Goal: Information Seeking & Learning: Compare options

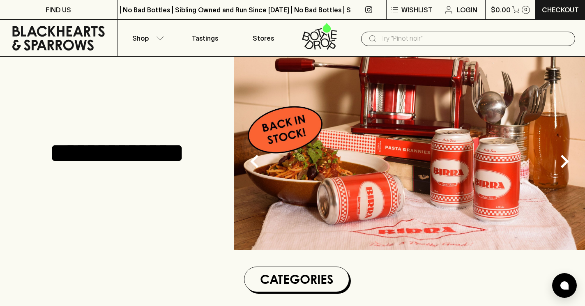
click at [393, 199] on img at bounding box center [409, 153] width 351 height 193
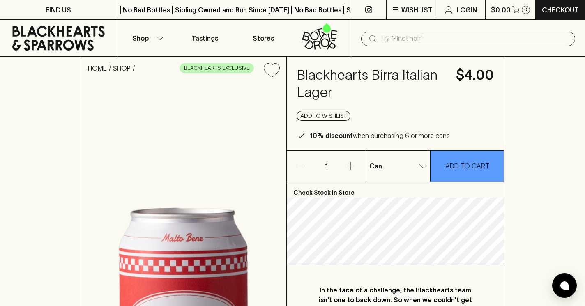
click at [409, 155] on div "Can 0 ​" at bounding box center [398, 166] width 64 height 31
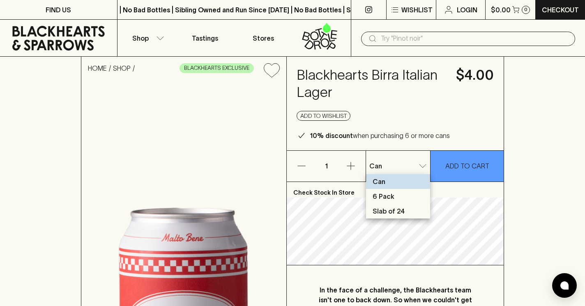
click at [399, 211] on p "Slab of 24" at bounding box center [389, 211] width 32 height 10
type input "2"
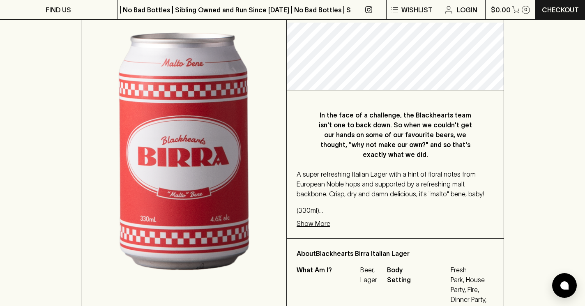
scroll to position [176, 0]
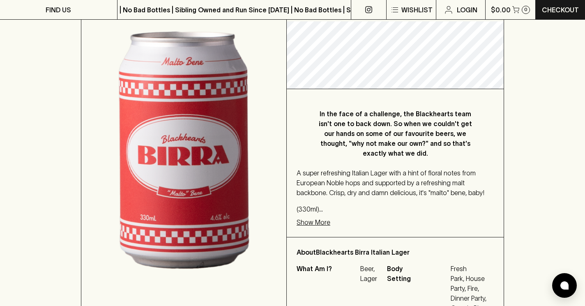
click at [406, 121] on p "In the face of a challenge, the Blackhearts team isn't one to back down. So whe…" at bounding box center [395, 133] width 164 height 49
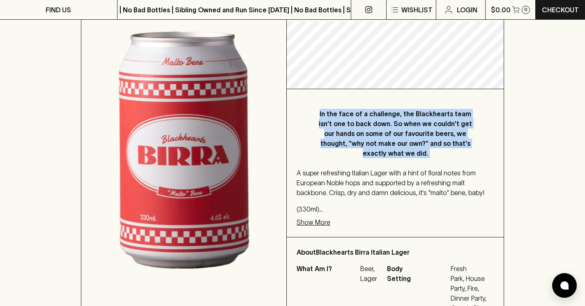
click at [406, 121] on p "In the face of a challenge, the Blackhearts team isn't one to back down. So whe…" at bounding box center [395, 133] width 164 height 49
click at [420, 132] on p "In the face of a challenge, the Blackhearts team isn't one to back down. So whe…" at bounding box center [395, 133] width 164 height 49
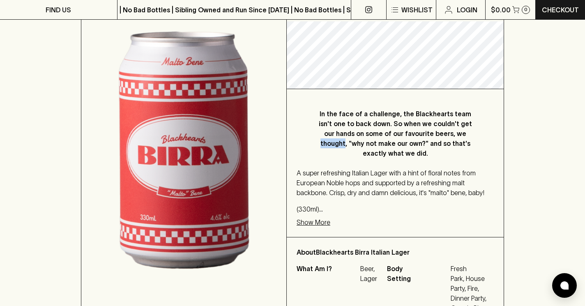
click at [420, 132] on p "In the face of a challenge, the Blackhearts team isn't one to back down. So whe…" at bounding box center [395, 133] width 164 height 49
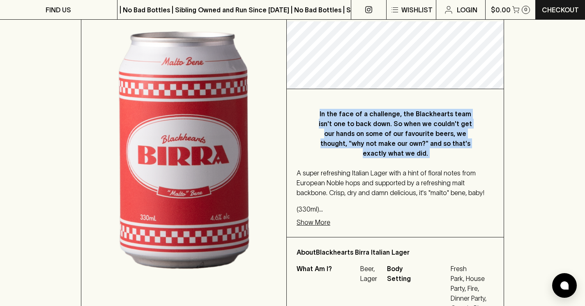
click at [420, 132] on p "In the face of a challenge, the Blackhearts team isn't one to back down. So whe…" at bounding box center [395, 133] width 164 height 49
click at [428, 126] on p "In the face of a challenge, the Blackhearts team isn't one to back down. So whe…" at bounding box center [395, 133] width 164 height 49
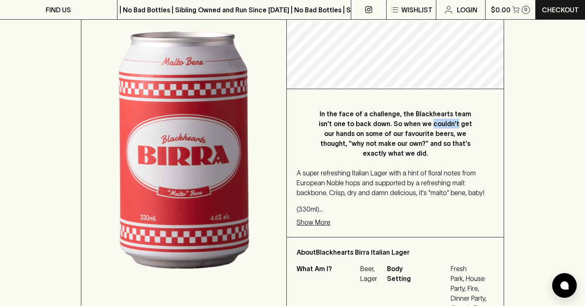
click at [428, 126] on p "In the face of a challenge, the Blackhearts team isn't one to back down. So whe…" at bounding box center [395, 133] width 164 height 49
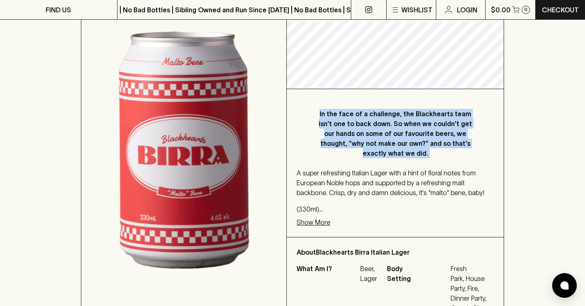
click at [428, 126] on p "In the face of a challenge, the Blackhearts team isn't one to back down. So whe…" at bounding box center [395, 133] width 164 height 49
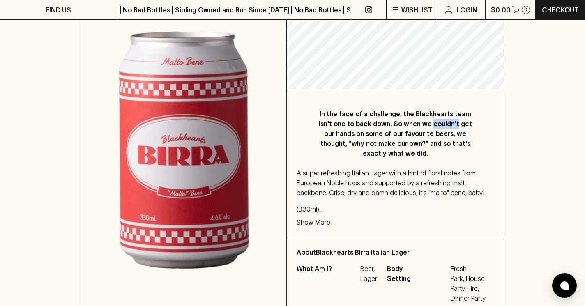
click at [428, 126] on p "In the face of a challenge, the Blackhearts team isn't one to back down. So whe…" at bounding box center [395, 133] width 164 height 49
click at [382, 168] on p "A super refreshing Italian Lager with a hint of floral notes from European Nobl…" at bounding box center [395, 183] width 197 height 30
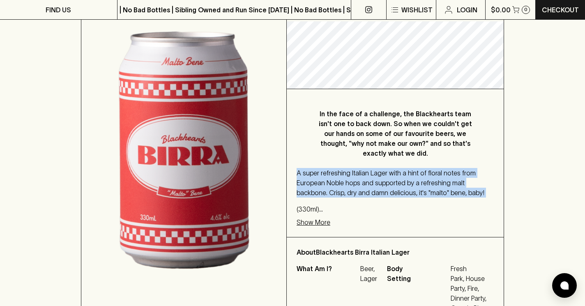
click at [382, 168] on p "A super refreshing Italian Lager with a hint of floral notes from European Nobl…" at bounding box center [395, 183] width 197 height 30
drag, startPoint x: 357, startPoint y: 162, endPoint x: 392, endPoint y: 162, distance: 34.5
click at [392, 168] on p "A super refreshing Italian Lager with a hint of floral notes from European Nobl…" at bounding box center [395, 183] width 197 height 30
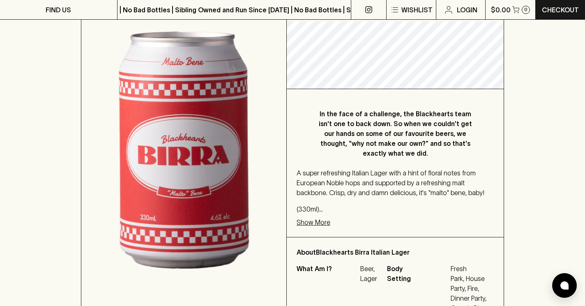
click at [380, 168] on p "A super refreshing Italian Lager with a hint of floral notes from European Nobl…" at bounding box center [395, 183] width 197 height 30
drag, startPoint x: 387, startPoint y: 165, endPoint x: 351, endPoint y: 165, distance: 35.3
click at [351, 168] on p "A super refreshing Italian Lager with a hint of floral notes from European Nobl…" at bounding box center [395, 183] width 197 height 30
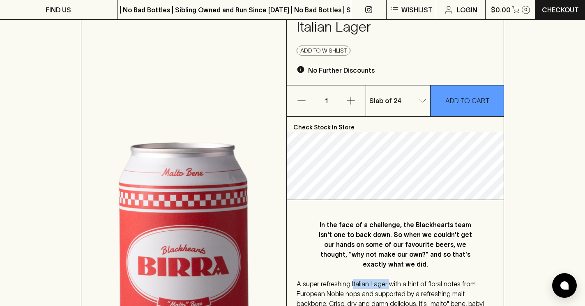
scroll to position [0, 0]
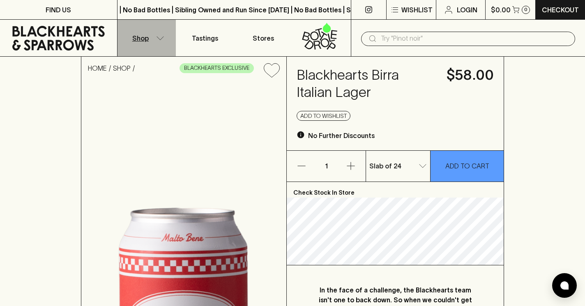
click at [159, 36] on icon "button" at bounding box center [160, 38] width 8 height 4
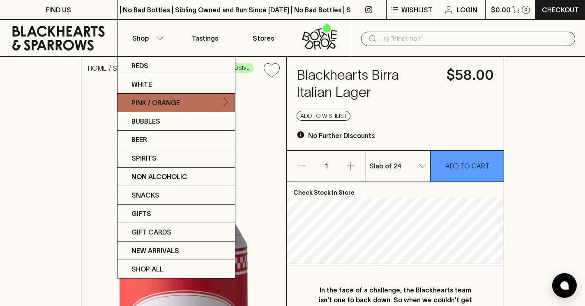
click at [166, 106] on p "Pink / Orange" at bounding box center [155, 103] width 48 height 10
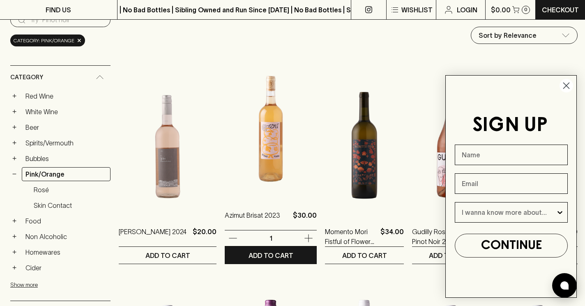
scroll to position [97, 0]
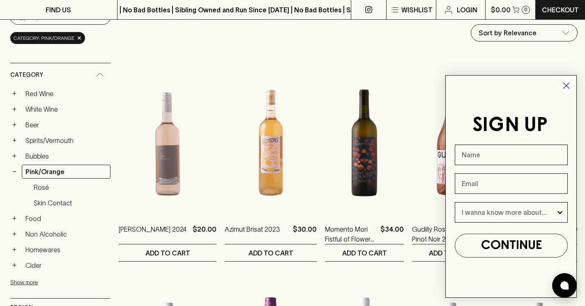
click at [564, 88] on circle "Close dialog" at bounding box center [567, 86] width 14 height 14
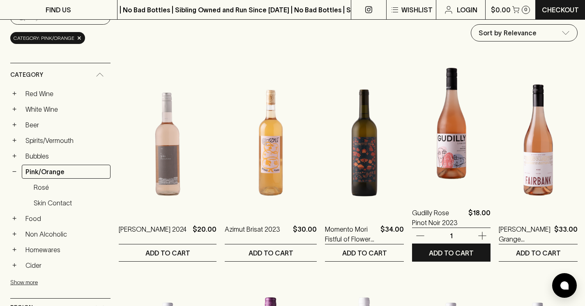
click at [459, 109] on img at bounding box center [451, 124] width 78 height 144
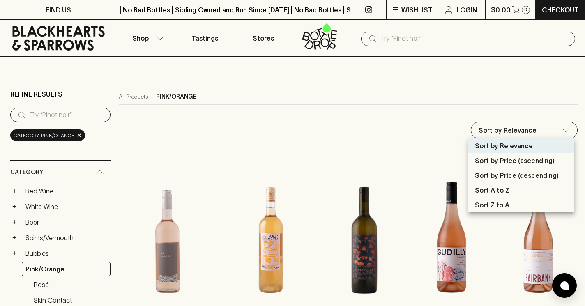
click at [517, 159] on p "Sort by Price (ascending)" at bounding box center [515, 161] width 80 height 10
type input "price:asc"
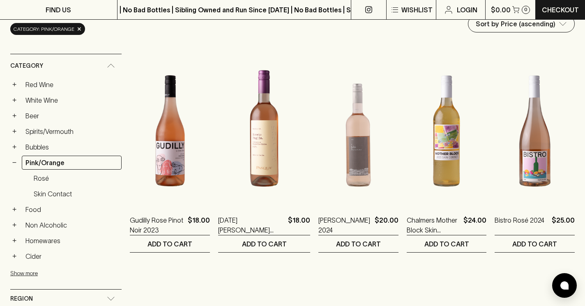
scroll to position [111, 0]
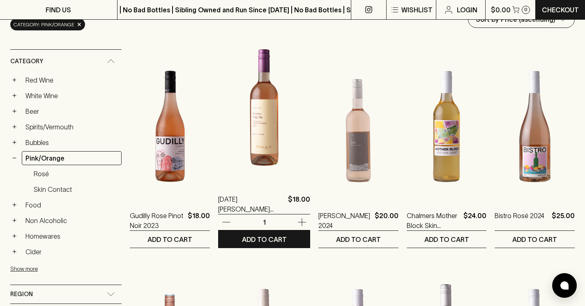
click at [249, 154] on img at bounding box center [264, 110] width 92 height 144
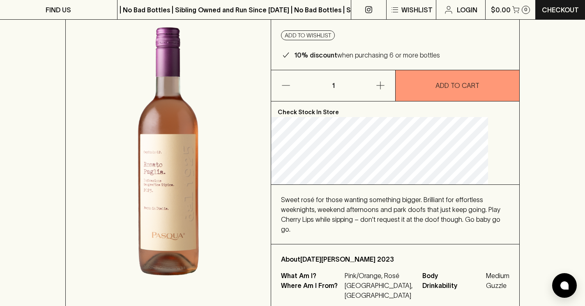
scroll to position [84, 0]
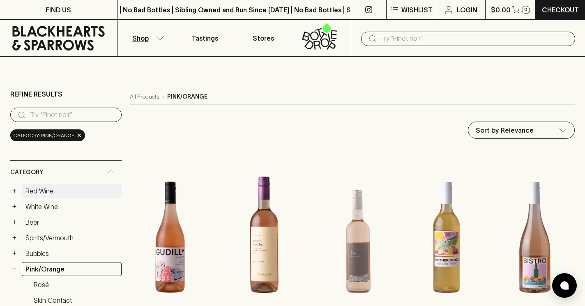
click at [44, 189] on link "Red Wine" at bounding box center [72, 191] width 100 height 14
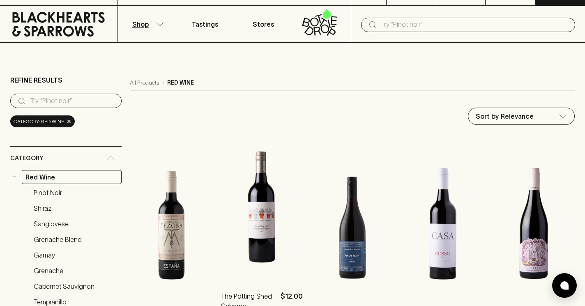
scroll to position [13, 0]
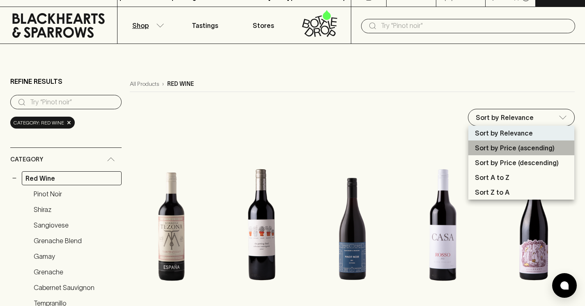
click at [529, 150] on p "Sort by Price (ascending)" at bounding box center [515, 148] width 80 height 10
type input "price:asc"
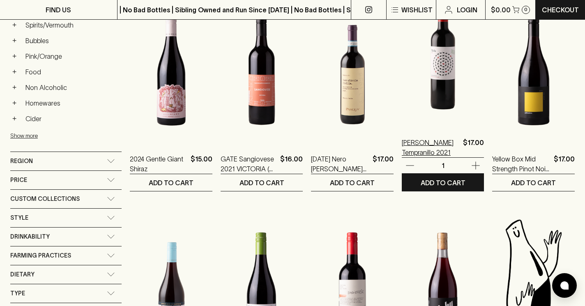
scroll to position [384, 0]
